Goal: Task Accomplishment & Management: Complete application form

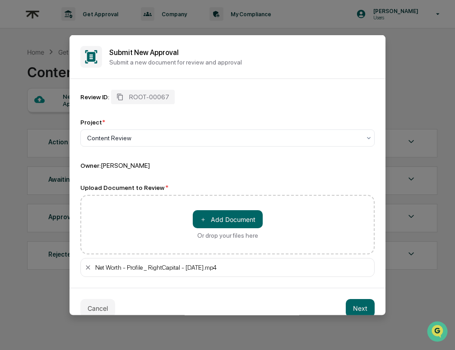
scroll to position [13, 0]
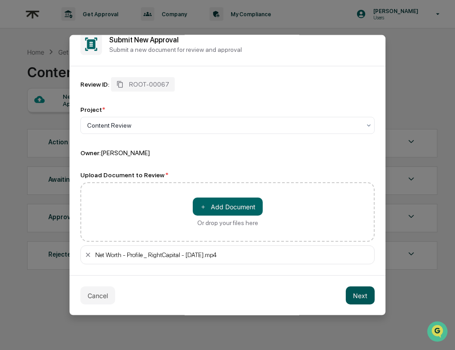
click at [357, 289] on button "Next" at bounding box center [360, 296] width 29 height 18
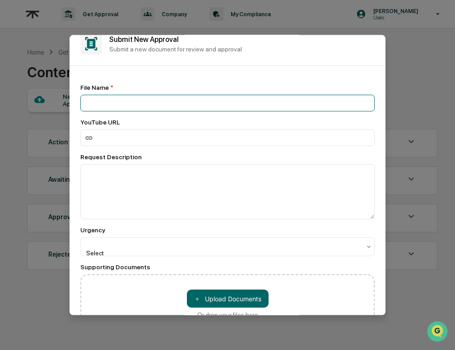
click at [208, 105] on input at bounding box center [227, 103] width 294 height 17
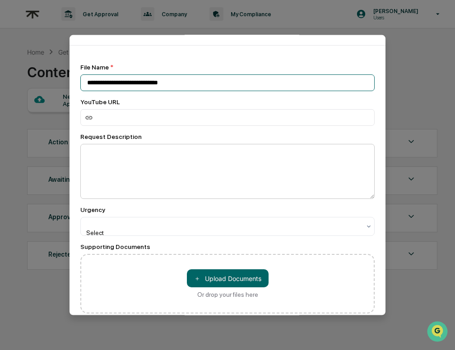
type input "**********"
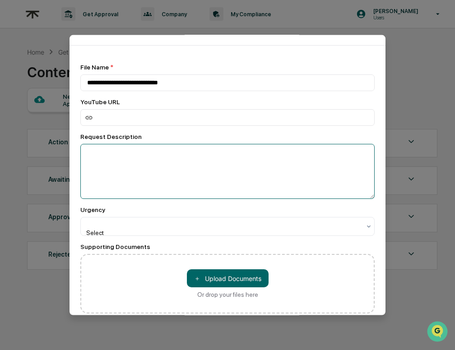
click at [136, 163] on textarea at bounding box center [227, 171] width 294 height 55
type textarea "**********"
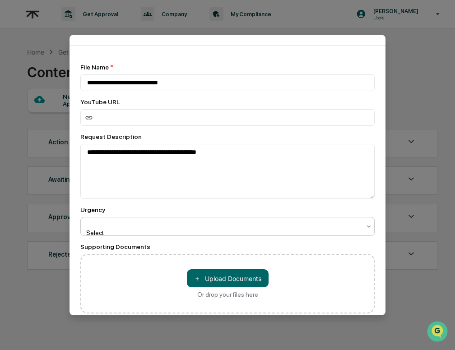
click at [196, 224] on div at bounding box center [224, 223] width 274 height 9
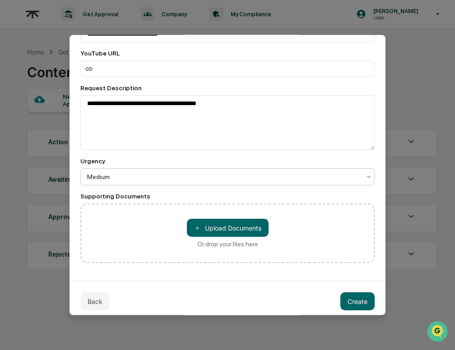
scroll to position [90, 0]
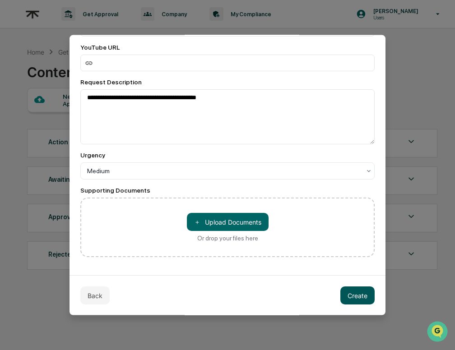
click at [353, 294] on button "Create" at bounding box center [357, 296] width 34 height 18
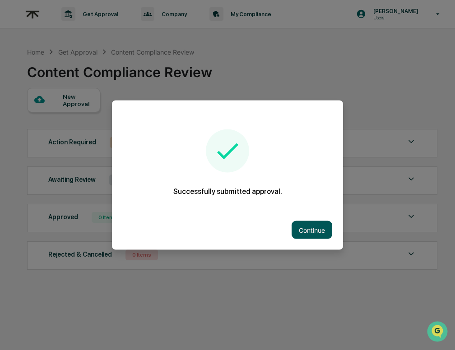
click at [308, 233] on button "Continue" at bounding box center [312, 230] width 41 height 18
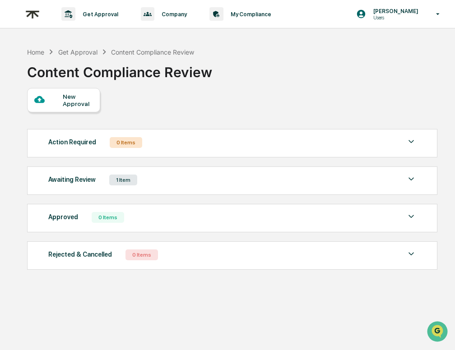
click at [197, 186] on div "Awaiting Review 1 Item" at bounding box center [232, 180] width 368 height 13
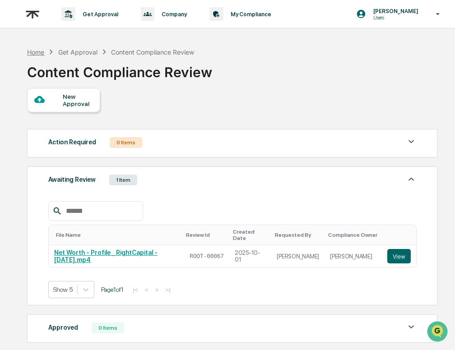
click at [42, 55] on div "Home" at bounding box center [35, 52] width 17 height 8
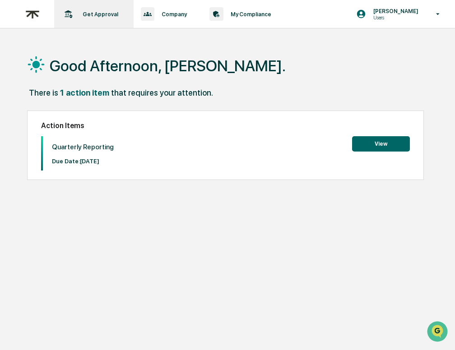
click at [100, 11] on p "Get Approval" at bounding box center [98, 14] width 47 height 7
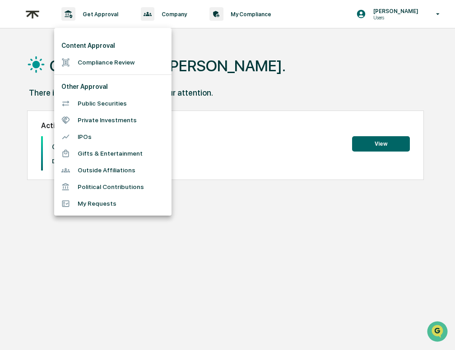
click at [105, 69] on li "Compliance Review" at bounding box center [112, 62] width 117 height 17
